Goal: Register for event/course

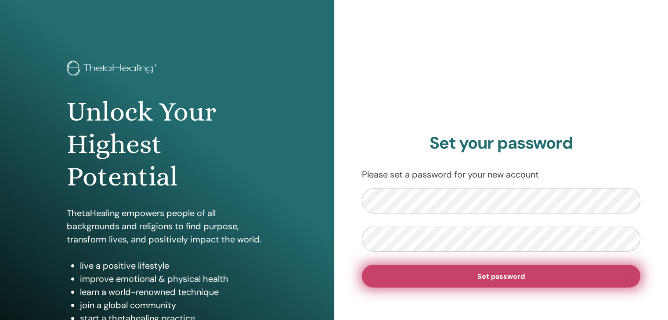
click at [488, 276] on span "Set password" at bounding box center [500, 276] width 47 height 9
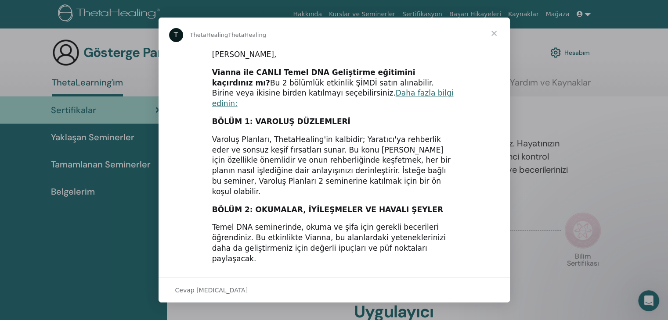
click at [493, 32] on span "Kapat" at bounding box center [494, 34] width 32 height 32
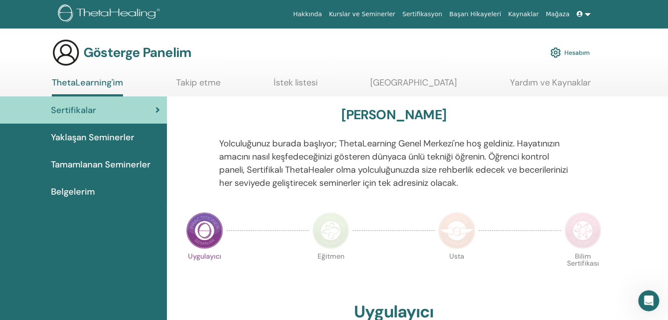
click at [102, 139] on font "Yaklaşan Seminerler" at bounding box center [92, 137] width 83 height 11
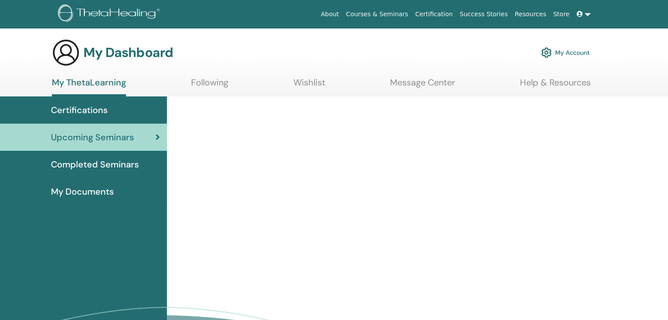
click at [156, 137] on icon at bounding box center [157, 137] width 4 height 9
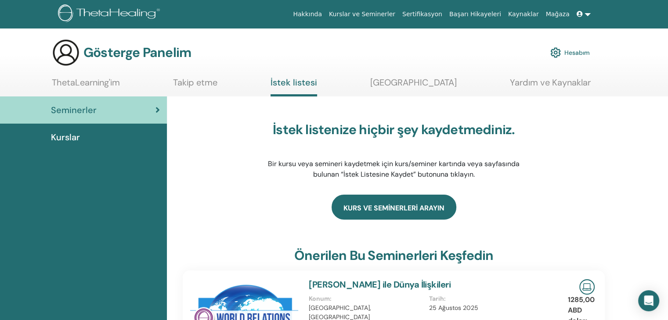
click at [395, 208] on link "kurs ve seminerleri arayın" at bounding box center [393, 207] width 125 height 25
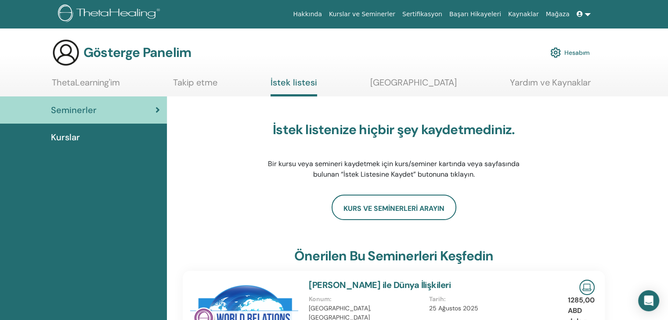
click at [83, 84] on font "ThetaLearning'im" at bounding box center [86, 82] width 68 height 11
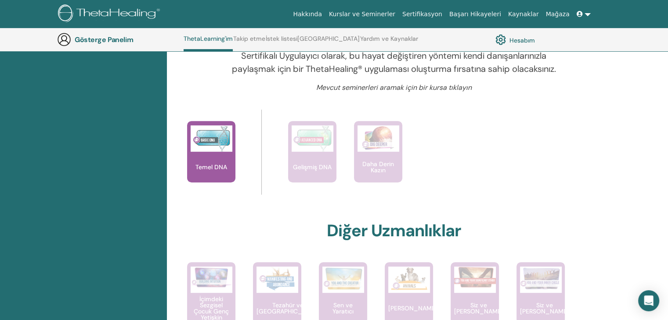
scroll to position [299, 0]
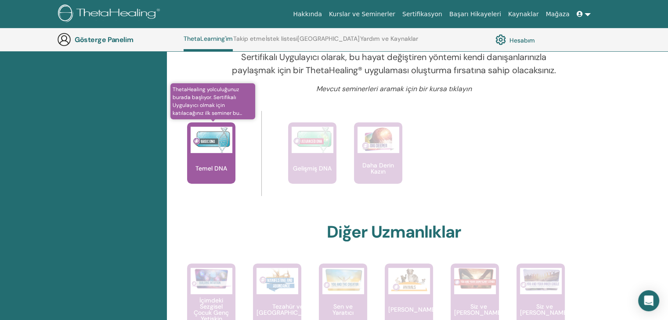
click at [211, 167] on font "Temel DNA" at bounding box center [211, 169] width 32 height 8
click at [208, 147] on img at bounding box center [212, 140] width 42 height 26
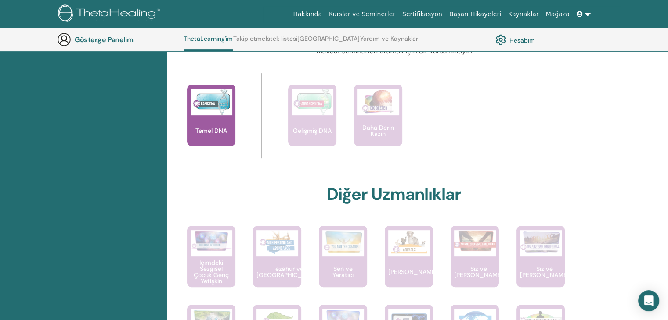
scroll to position [342, 0]
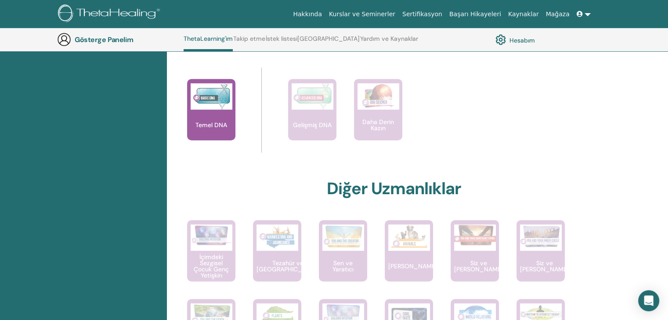
click at [393, 14] on font "Kurslar ve Seminerler" at bounding box center [362, 14] width 66 height 7
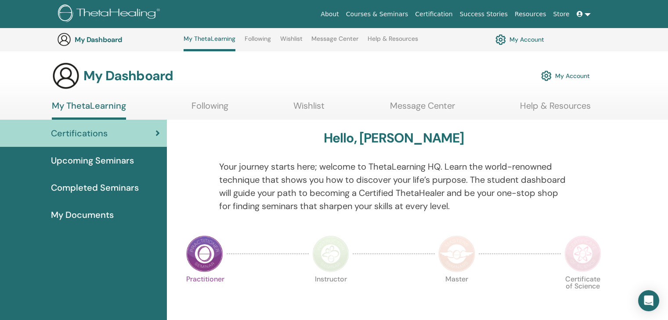
scroll to position [342, 0]
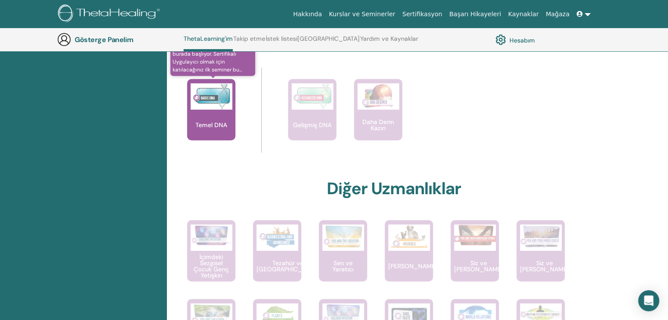
click at [208, 94] on img at bounding box center [212, 96] width 42 height 26
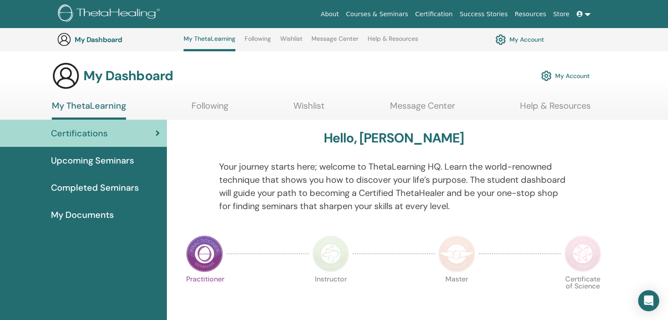
scroll to position [342, 0]
